Goal: Navigation & Orientation: Find specific page/section

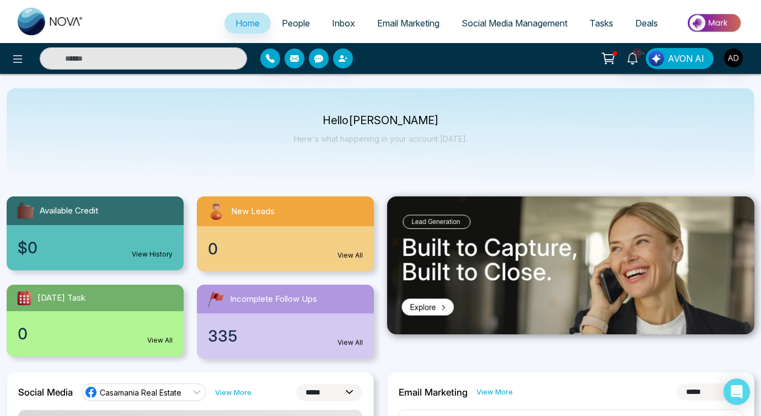
select select "*"
click at [290, 28] on span "People" at bounding box center [296, 23] width 28 height 11
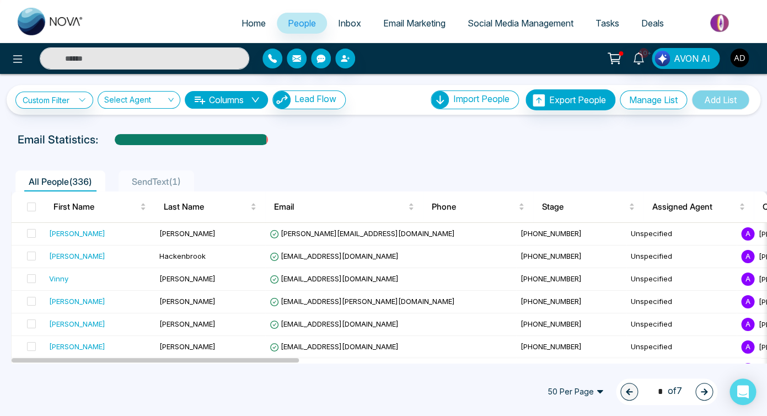
click at [345, 19] on span "Inbox" at bounding box center [349, 23] width 23 height 11
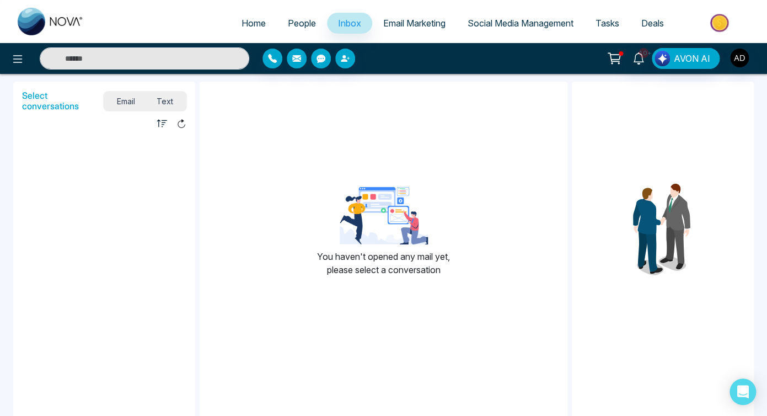
click at [253, 28] on span "Home" at bounding box center [254, 23] width 24 height 11
select select "*"
